Goal: Navigation & Orientation: Find specific page/section

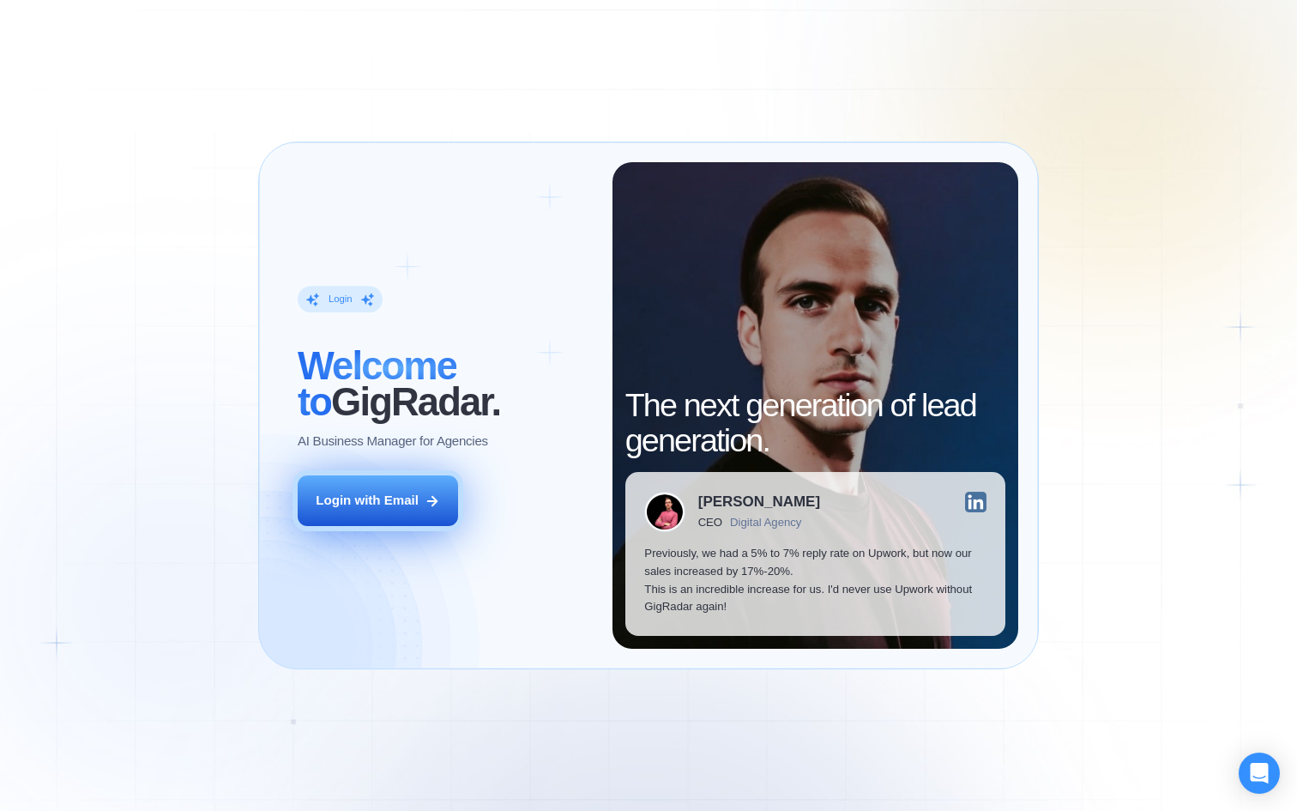
click at [408, 494] on div "Login with Email" at bounding box center [367, 501] width 103 height 18
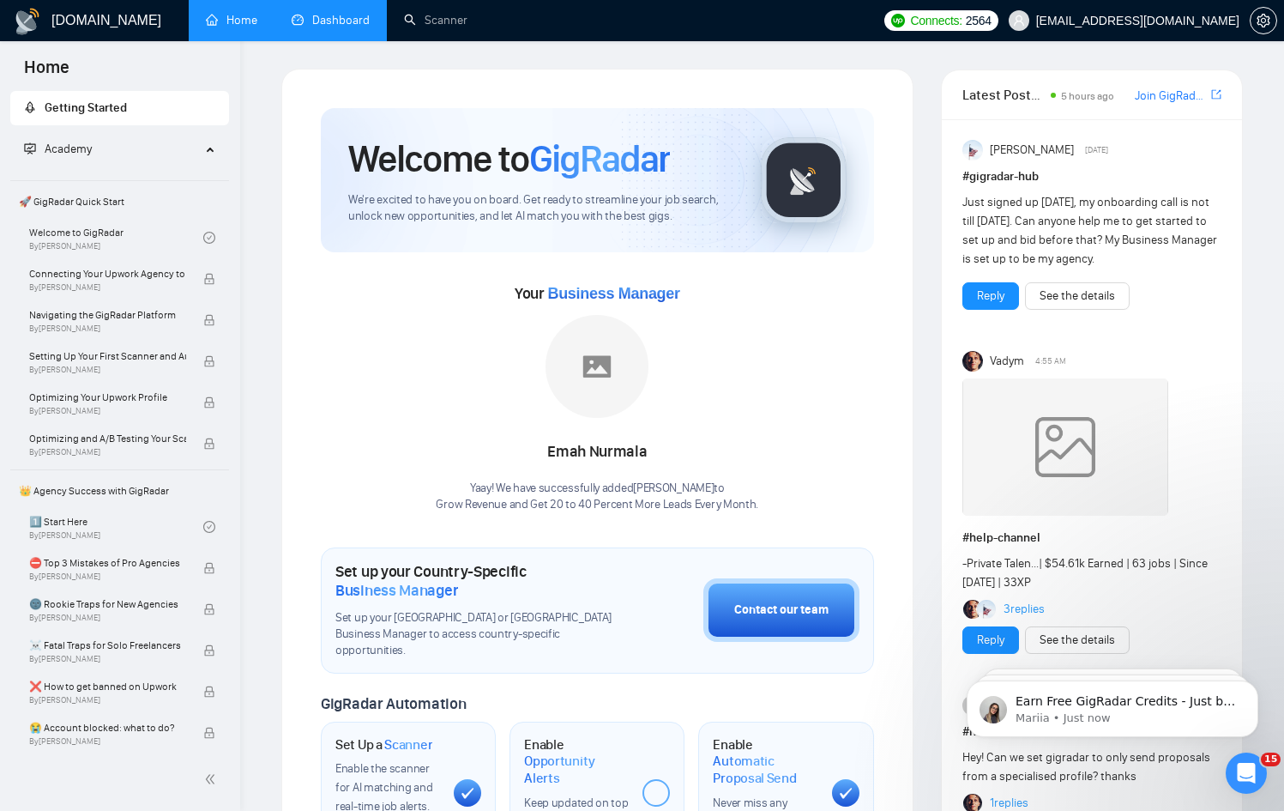
click at [326, 23] on link "Dashboard" at bounding box center [331, 20] width 78 height 15
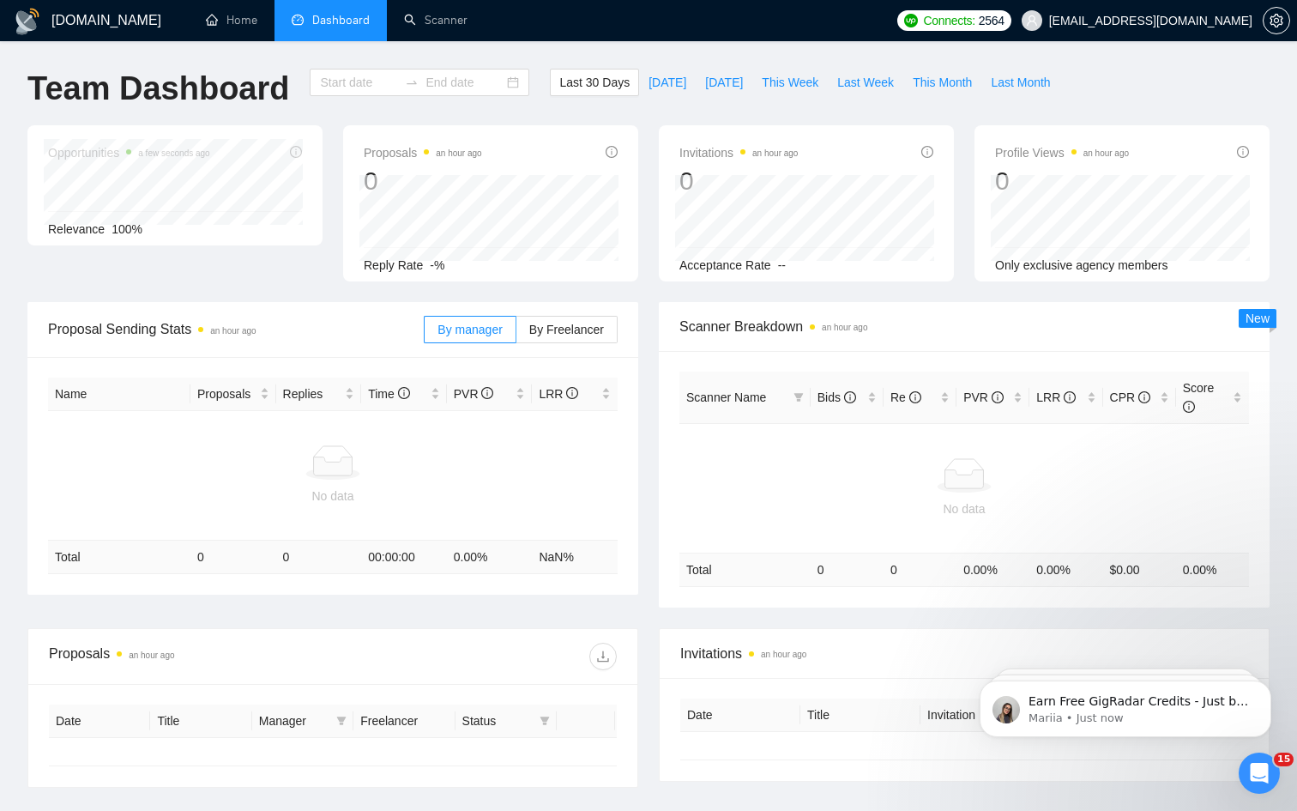
type input "2025-07-26"
type input "2025-08-25"
